Goal: Information Seeking & Learning: Learn about a topic

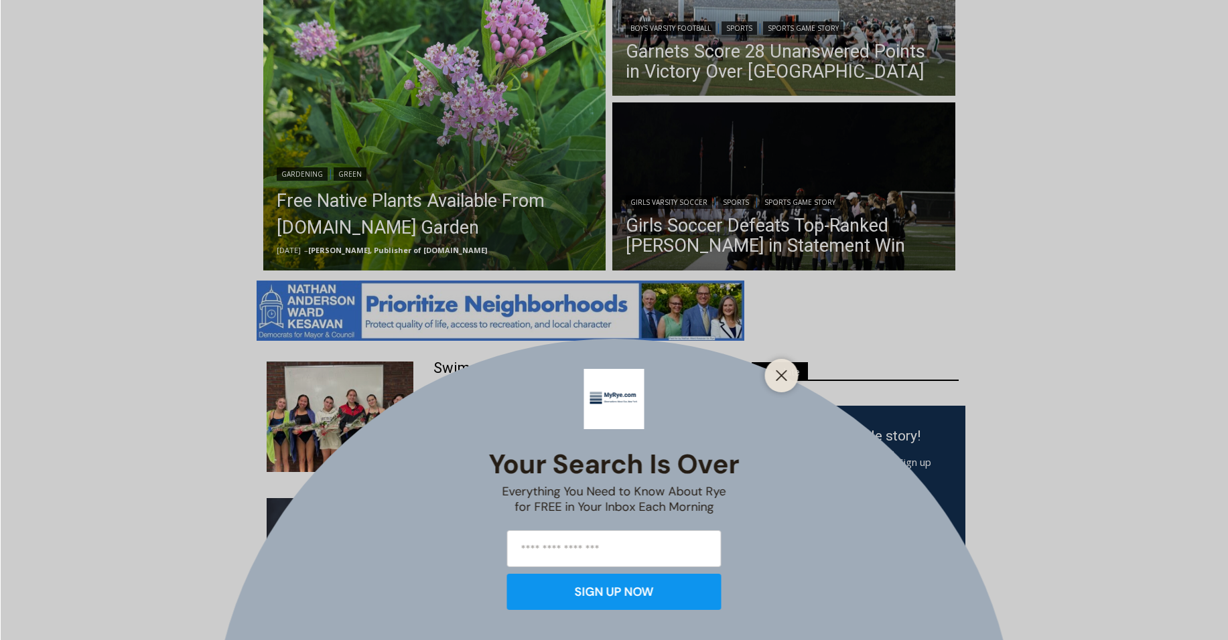
scroll to position [425, 0]
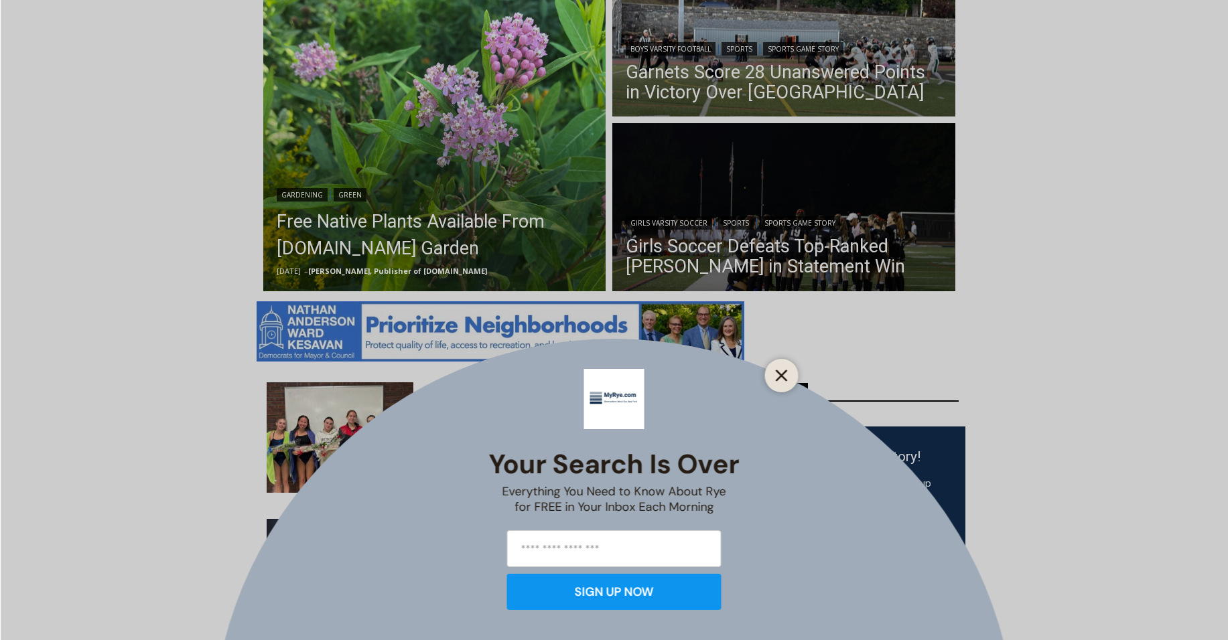
click at [781, 374] on line "Close" at bounding box center [780, 375] width 9 height 9
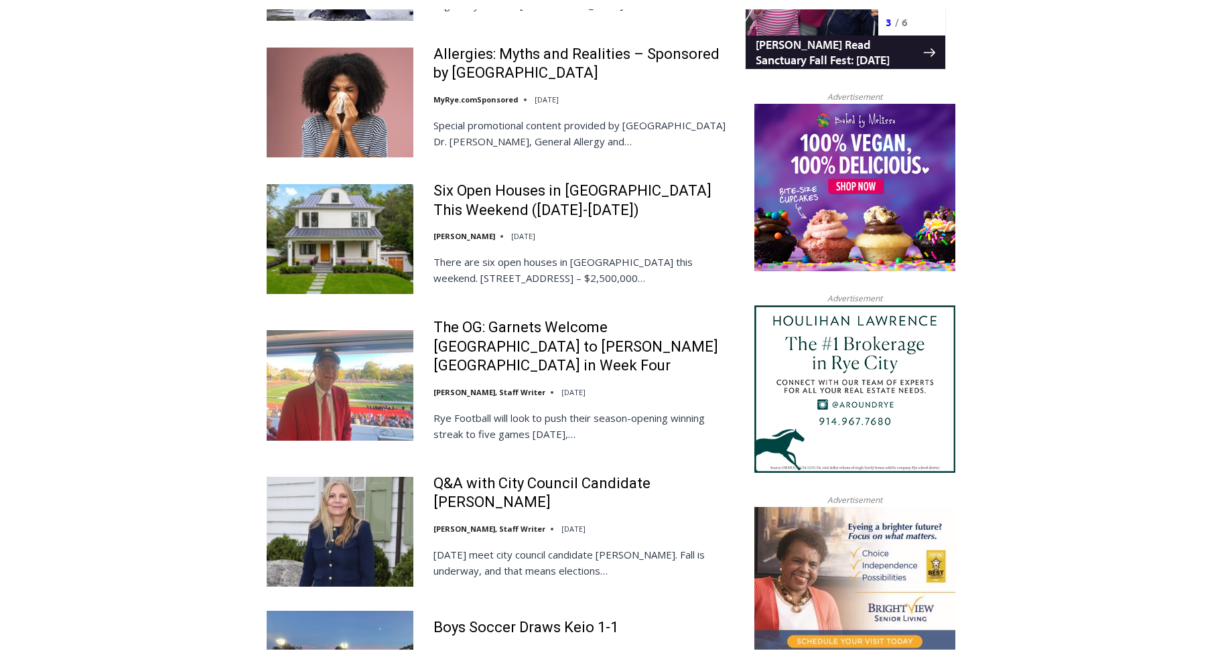
scroll to position [1394, 0]
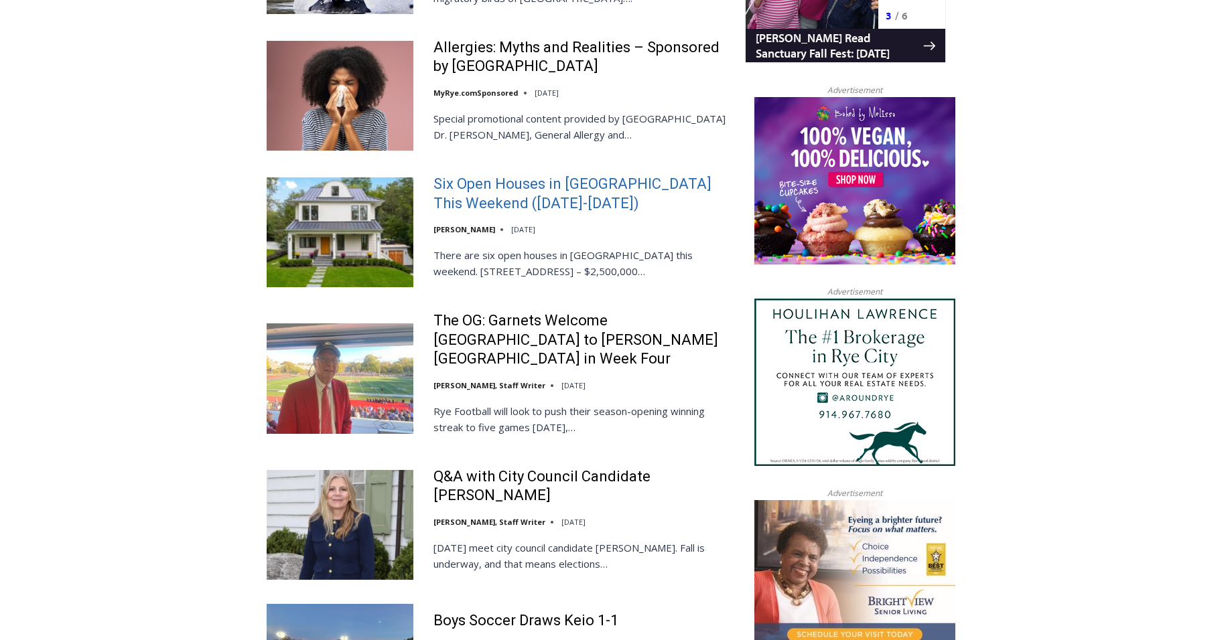
click at [478, 184] on link "Six Open Houses in [GEOGRAPHIC_DATA] This Weekend ([DATE]-[DATE])" at bounding box center [580, 194] width 294 height 38
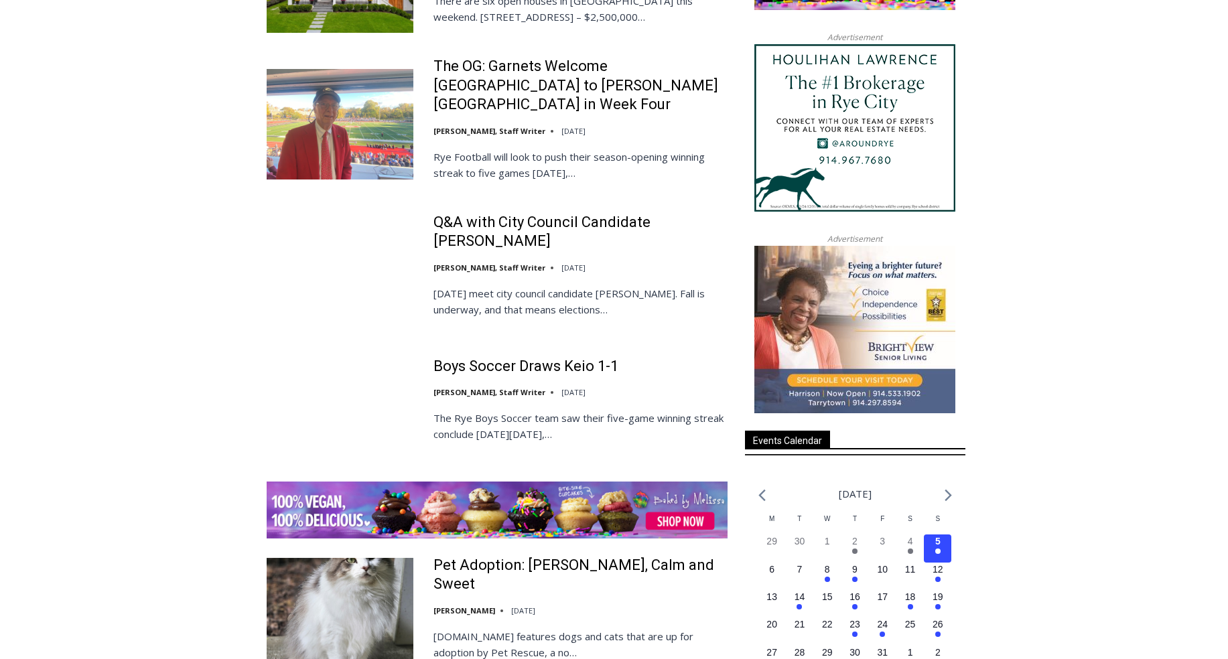
scroll to position [1804, 0]
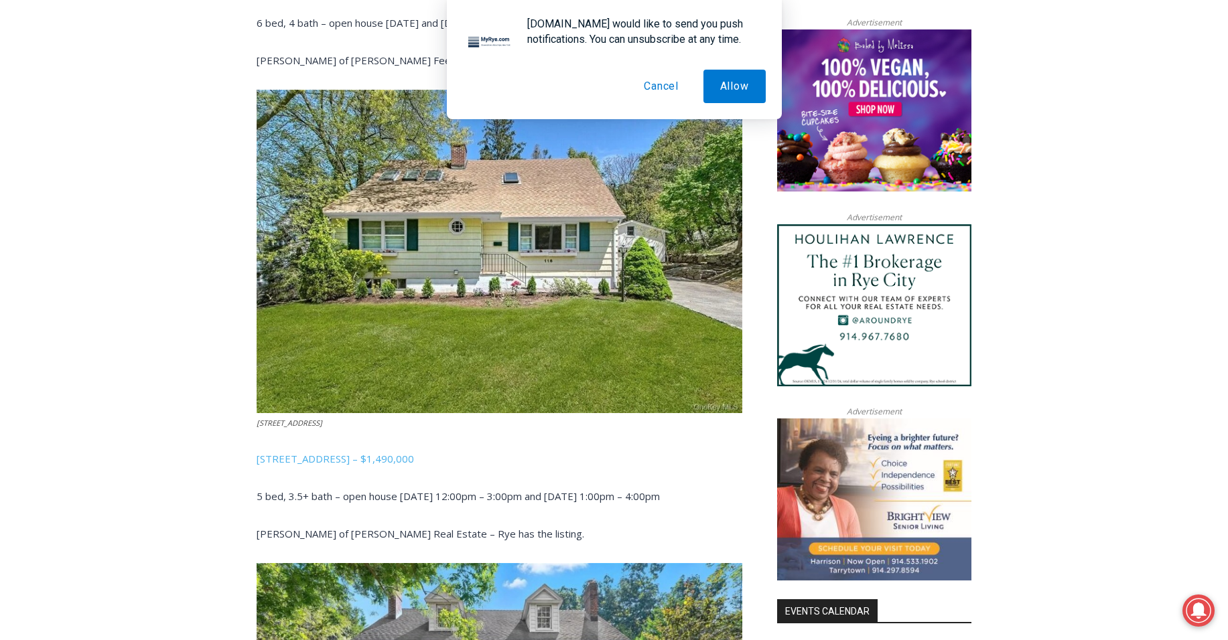
scroll to position [1066, 0]
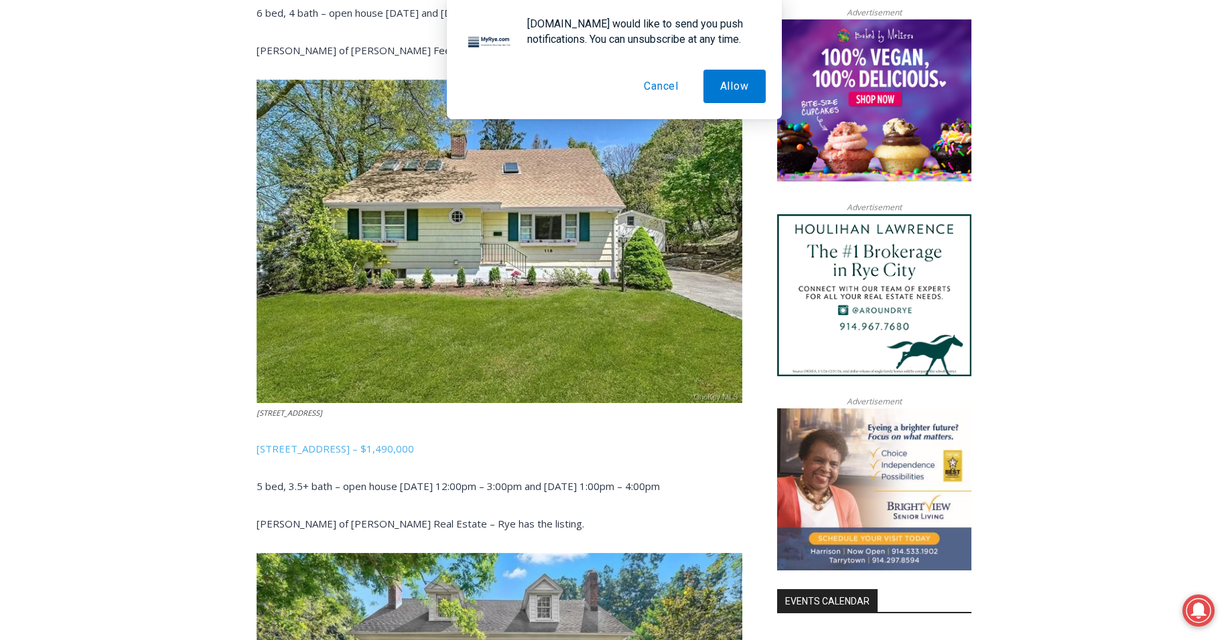
click at [662, 85] on button "Cancel" at bounding box center [661, 86] width 68 height 33
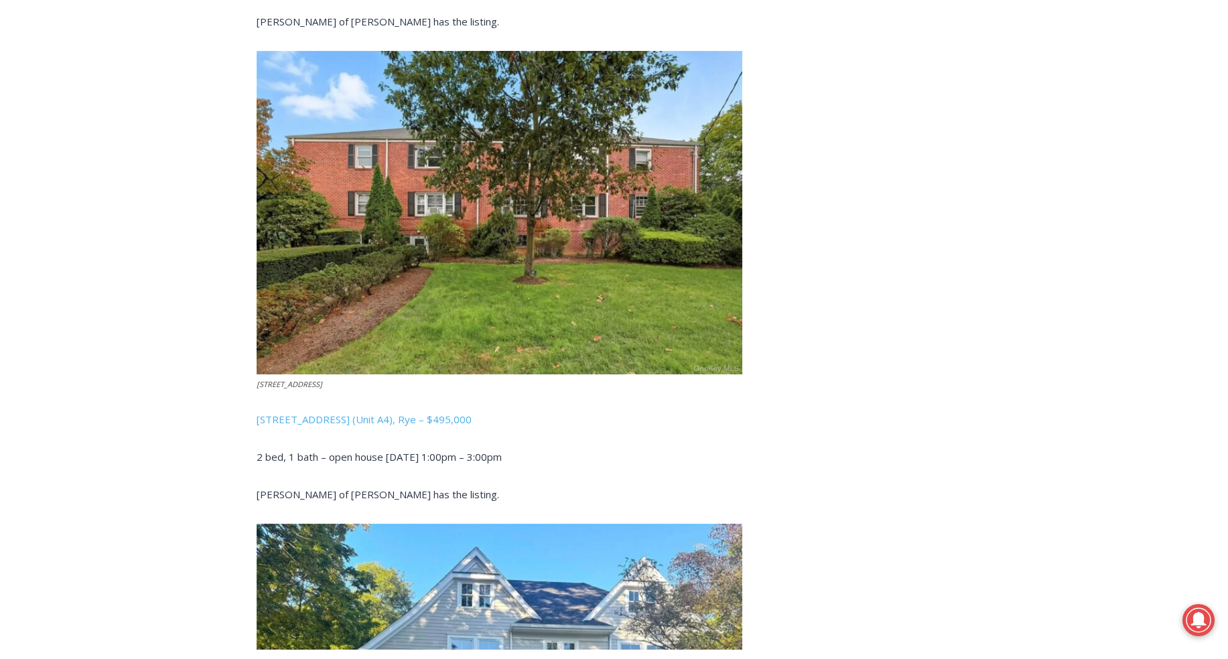
scroll to position [3042, 0]
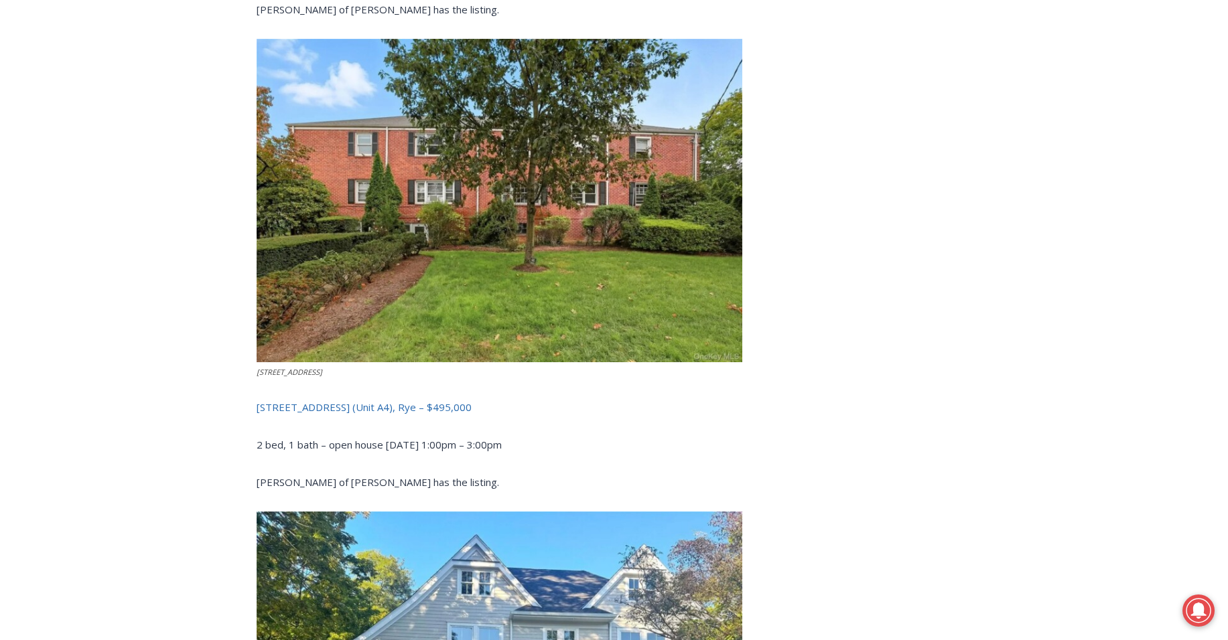
click at [342, 404] on link "15 Chestnut Street (Unit A4), Rye – $495,000" at bounding box center [364, 407] width 215 height 13
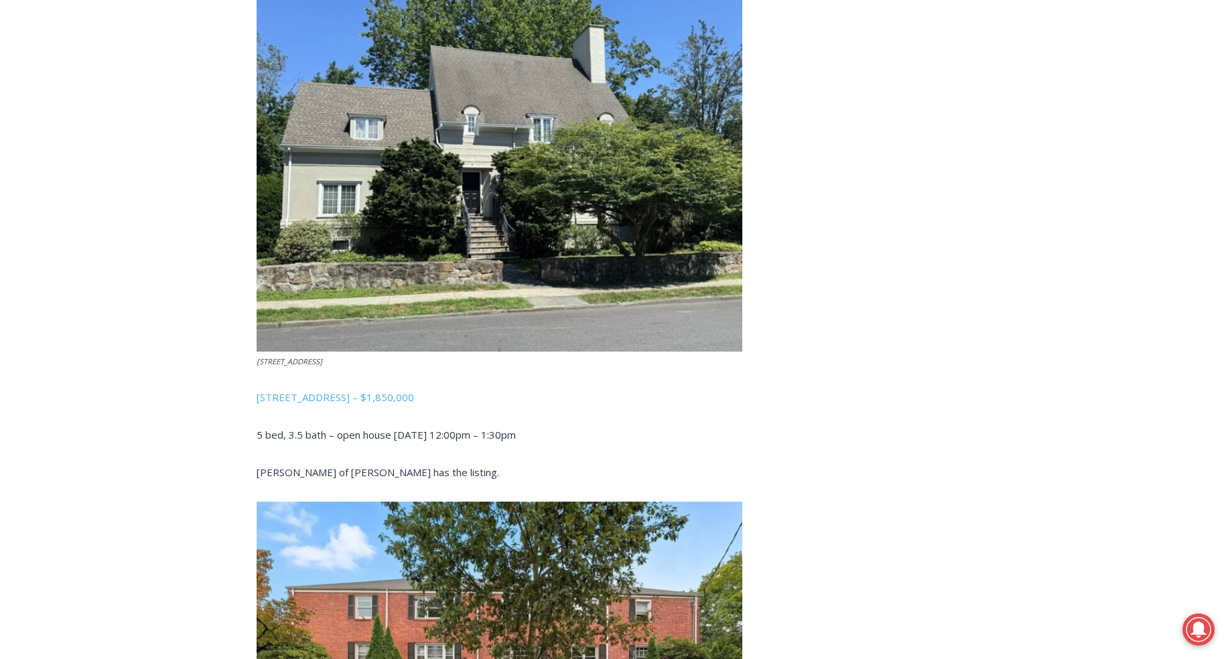
scroll to position [2577, 0]
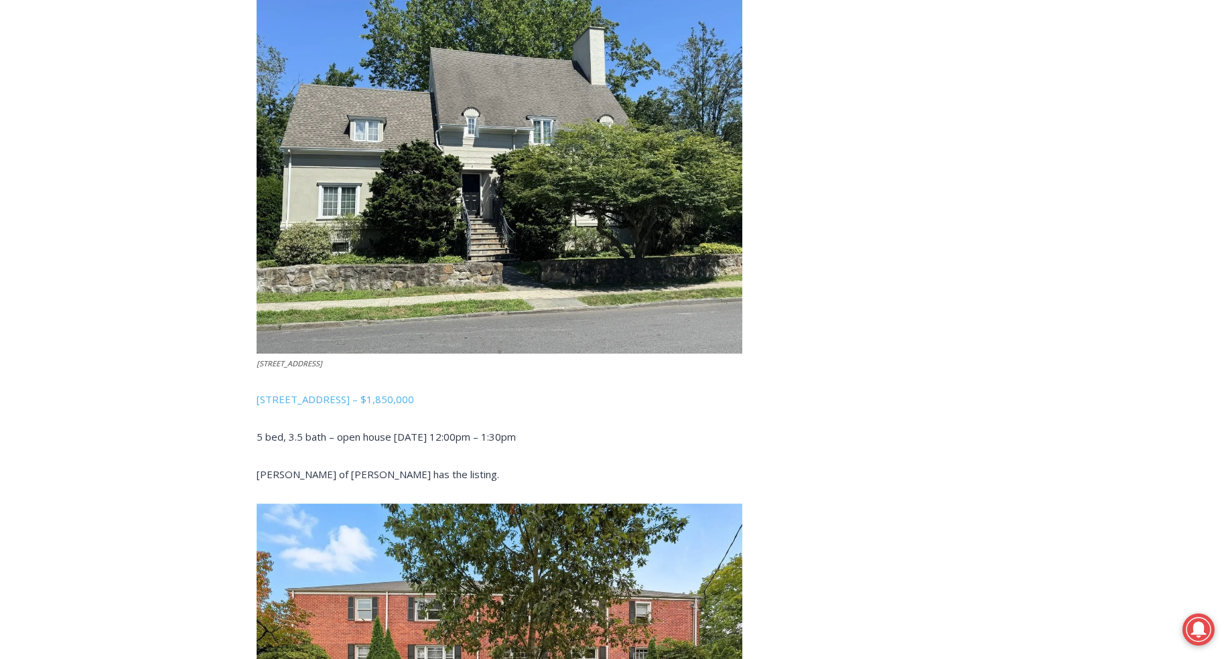
drag, startPoint x: 308, startPoint y: 396, endPoint x: 317, endPoint y: 377, distance: 21.0
click at [308, 396] on link "96 Mendota Avenue, Rye – $1,850,000" at bounding box center [335, 398] width 157 height 13
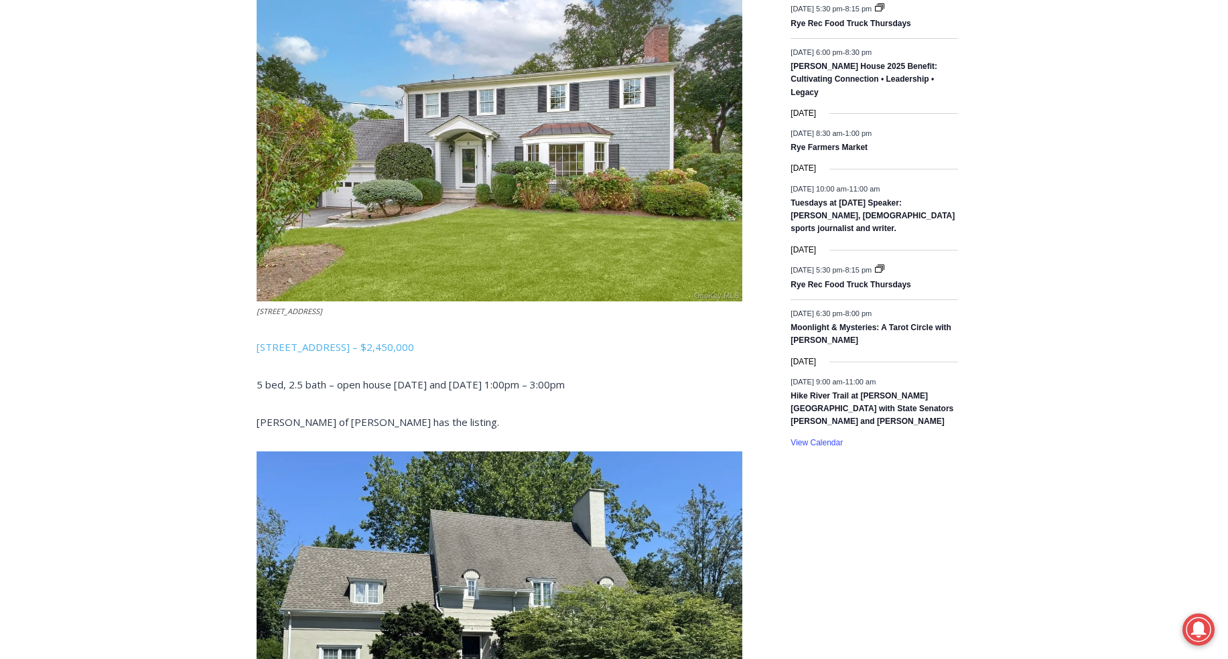
scroll to position [2112, 0]
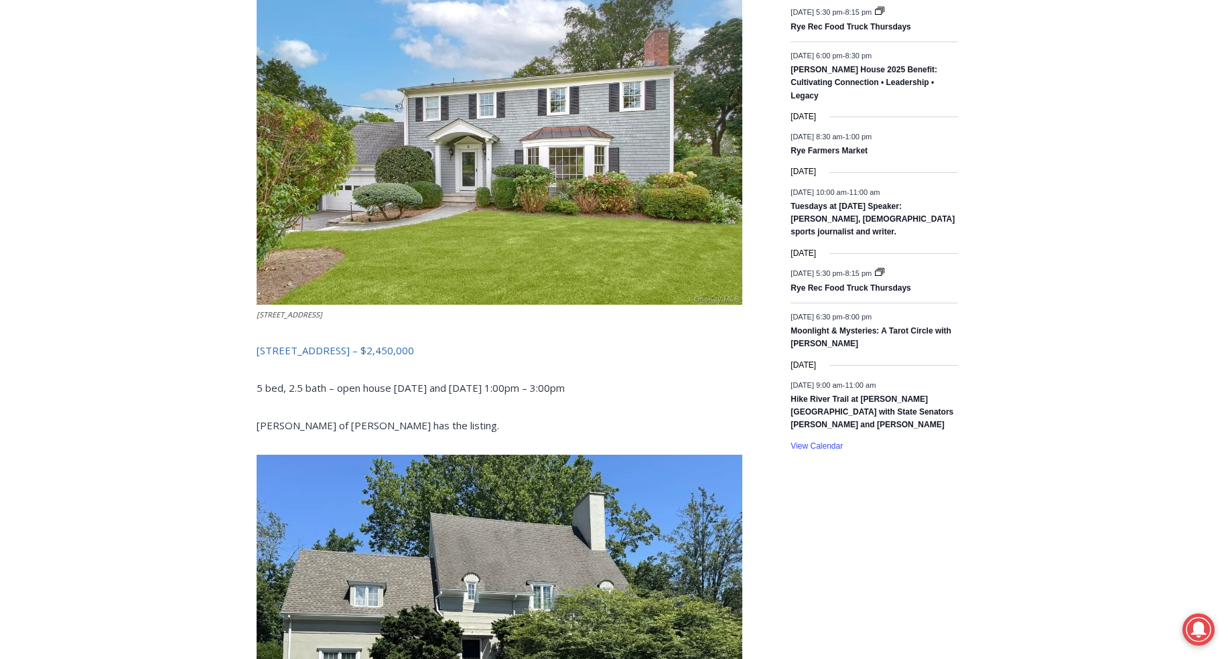
click at [350, 344] on link "5 Stoneycrest Road, Rye – $2,450,000" at bounding box center [335, 350] width 157 height 13
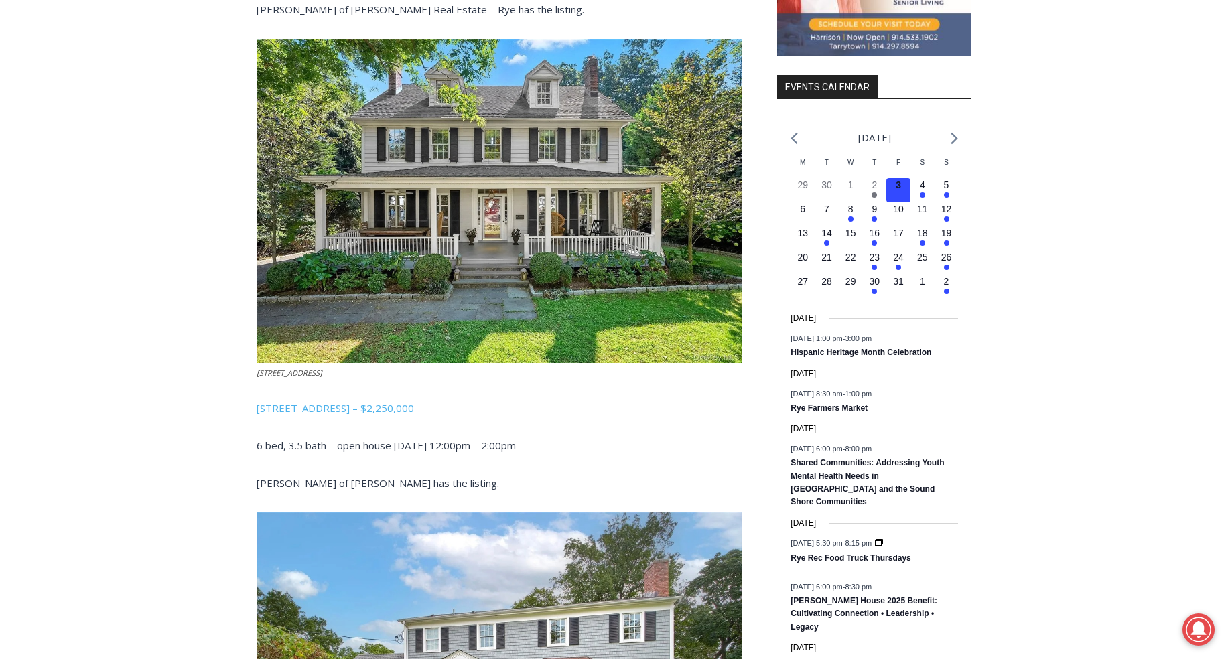
scroll to position [1578, 0]
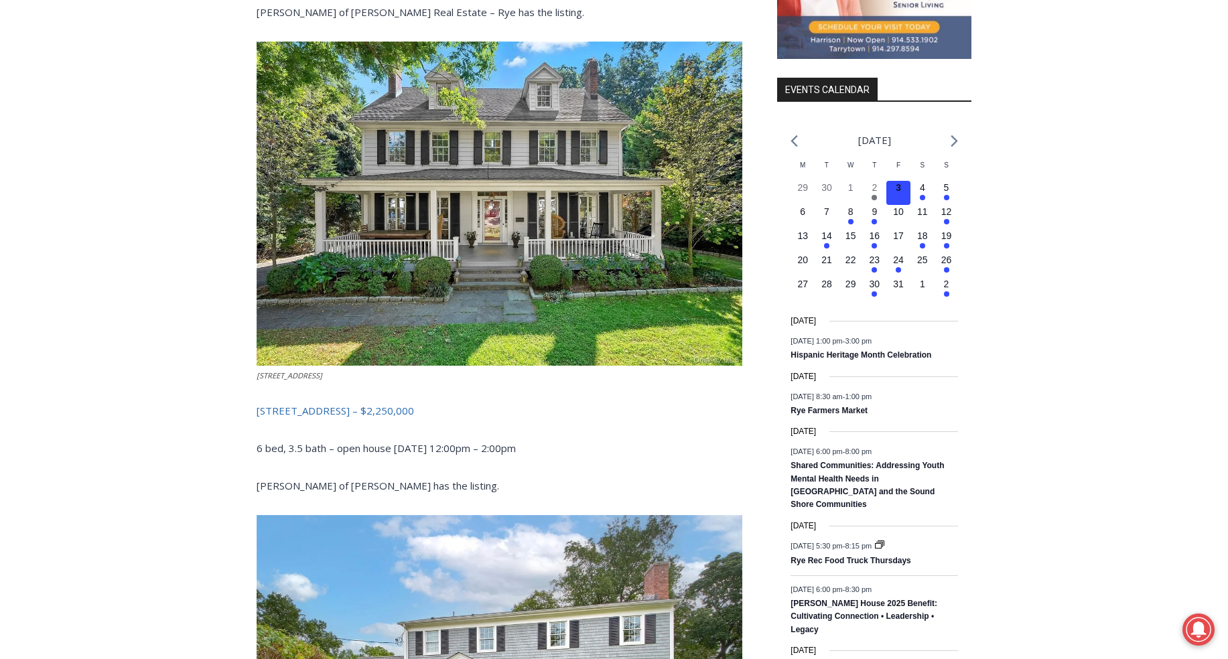
click at [314, 407] on link "14 Mendota Avenue, Rye – $2,250,000" at bounding box center [335, 410] width 157 height 13
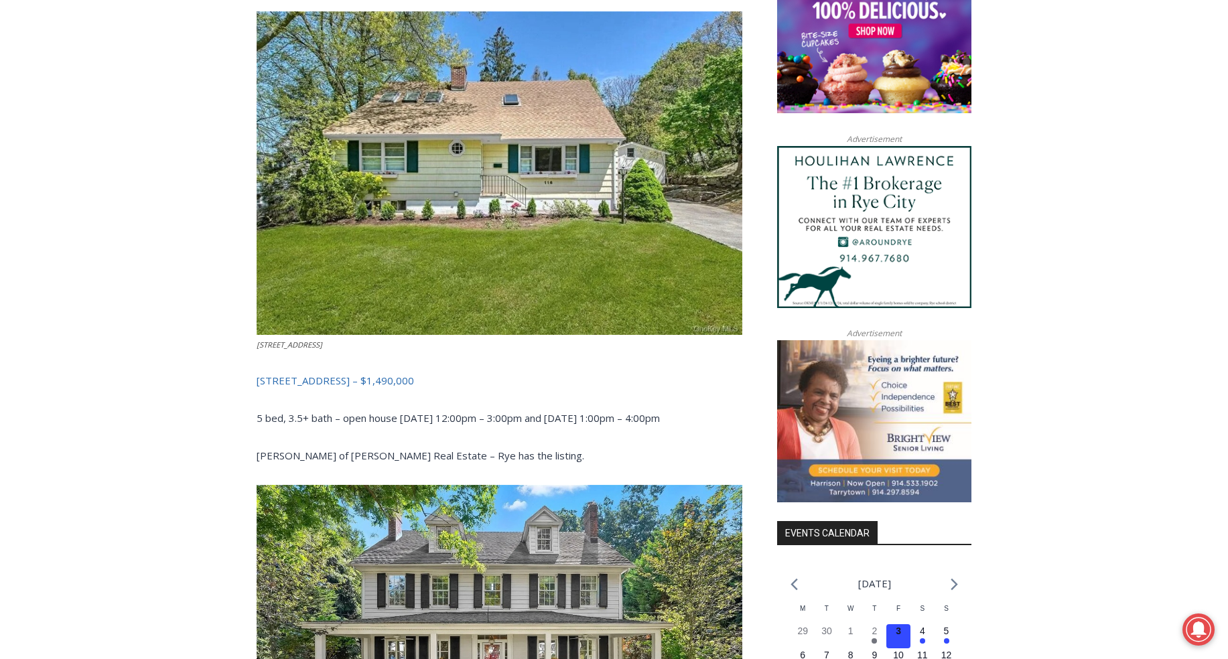
scroll to position [1080, 0]
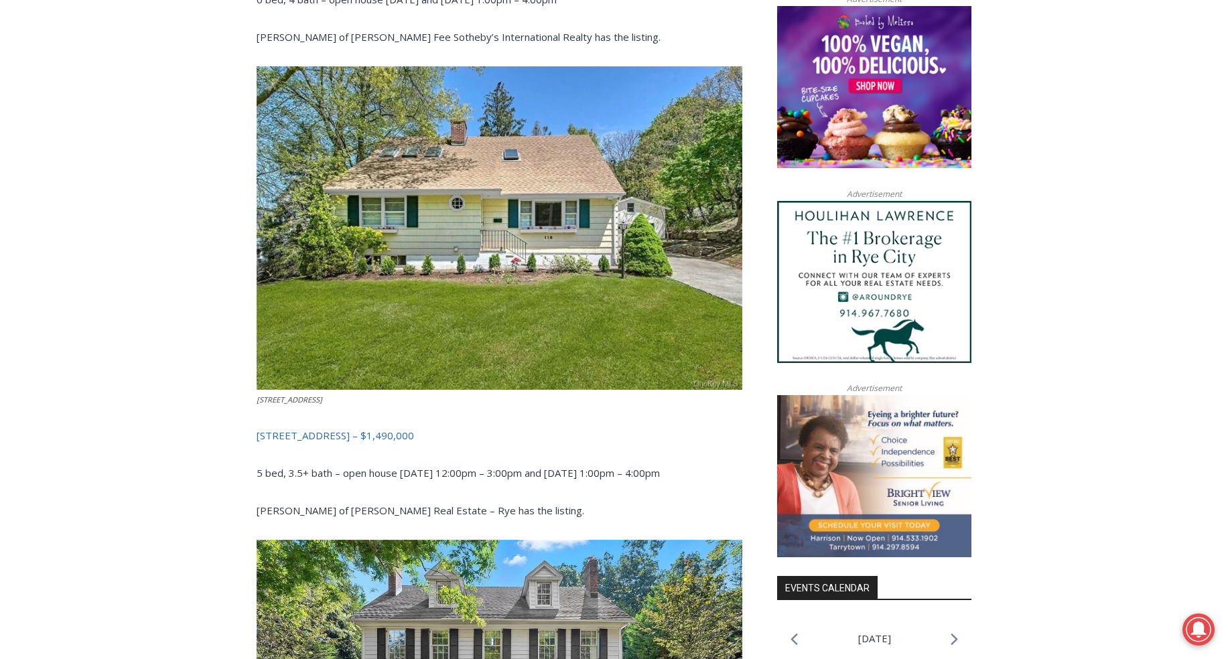
click at [315, 431] on link "116 North Street, Rye – $1,490,000" at bounding box center [335, 435] width 157 height 13
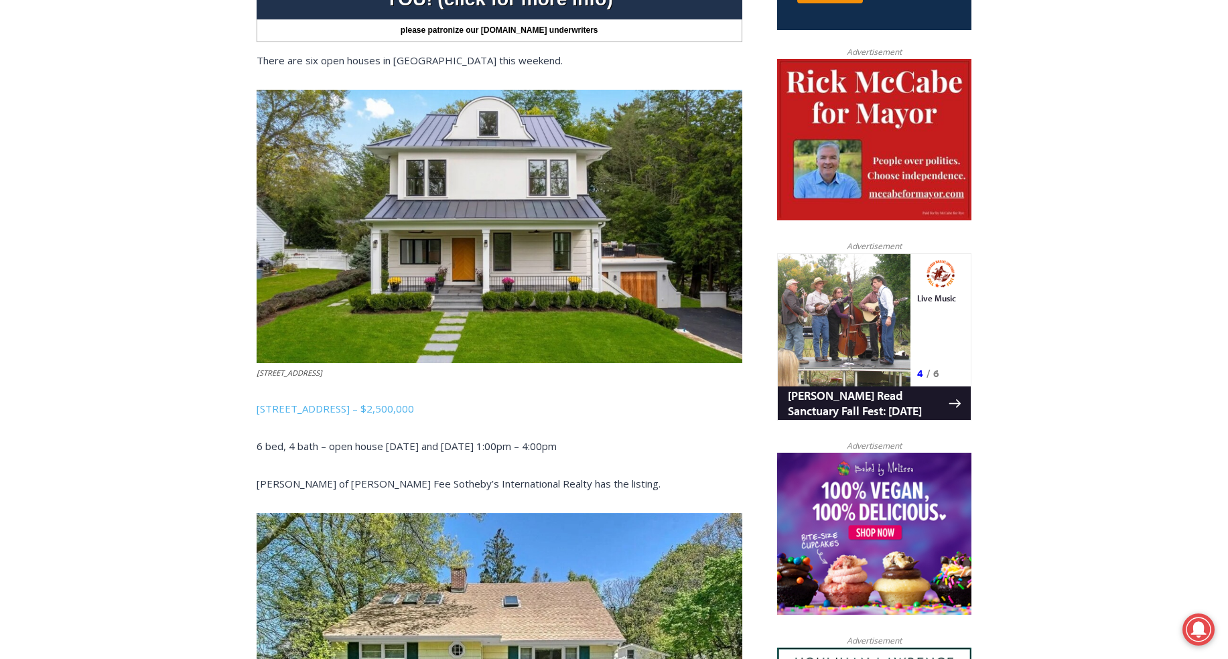
scroll to position [616, 0]
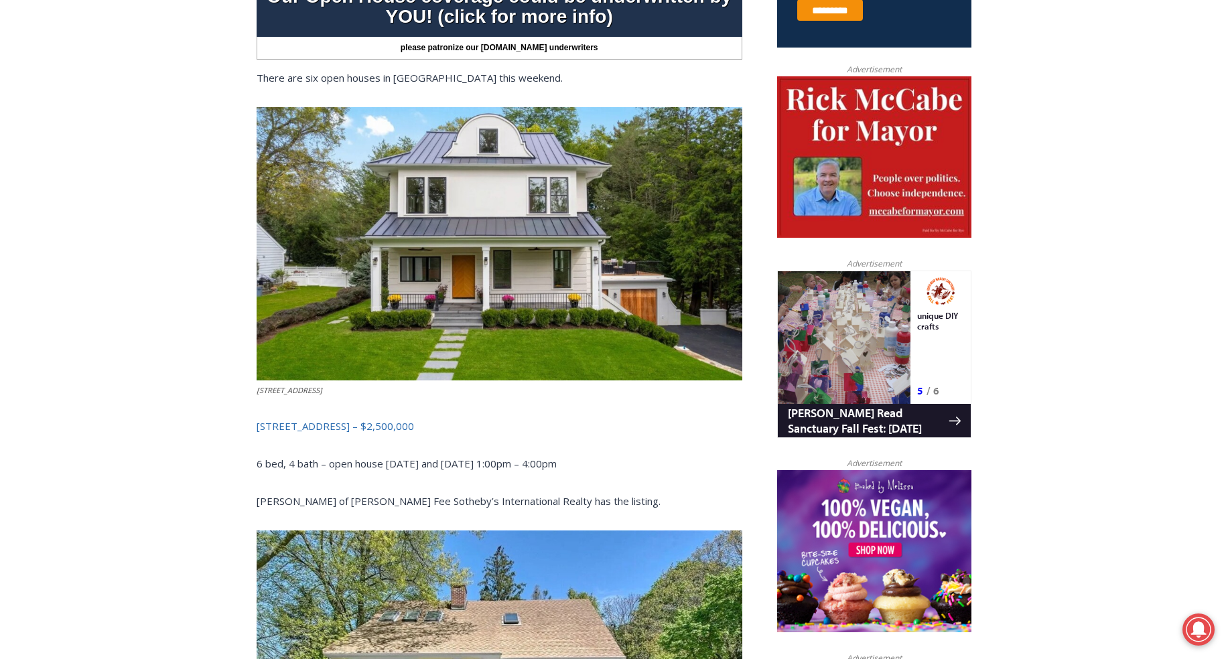
click at [313, 422] on link "3 Overdale Road, Rye – $2,500,000" at bounding box center [335, 425] width 157 height 13
